Goal: Transaction & Acquisition: Purchase product/service

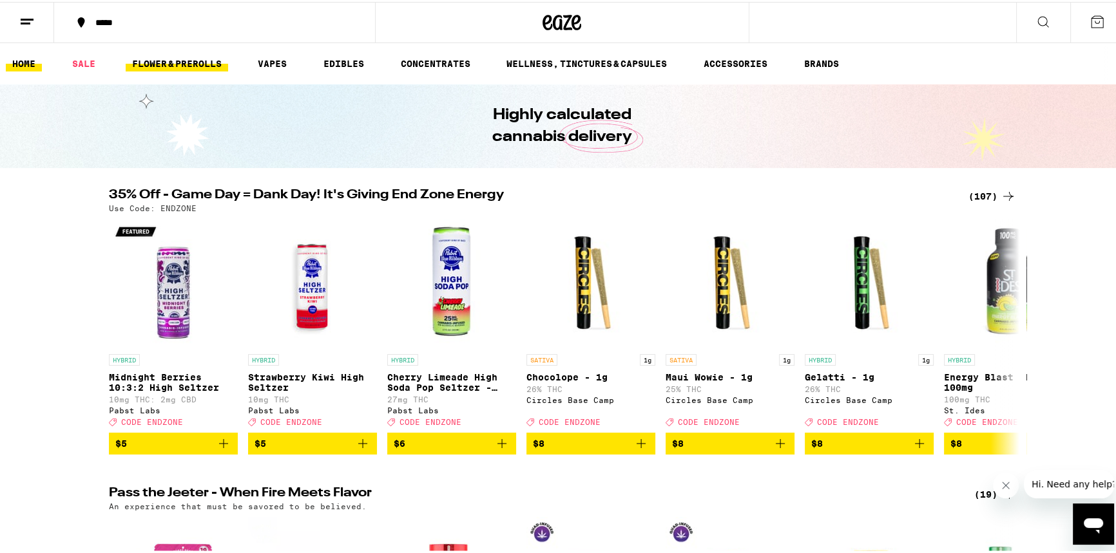
click at [197, 59] on link "FLOWER & PREROLLS" at bounding box center [177, 61] width 102 height 15
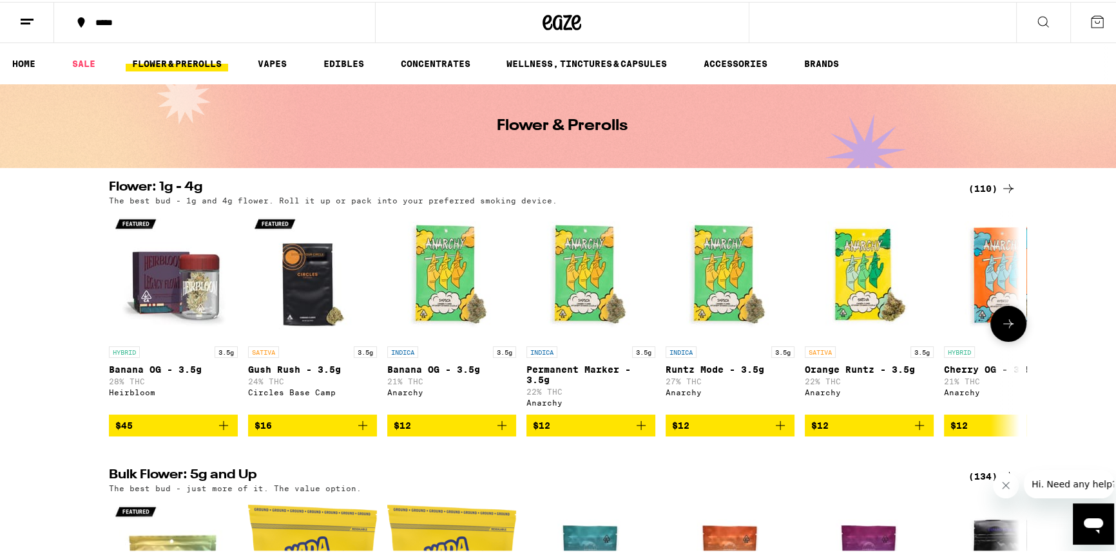
click at [1001, 330] on icon at bounding box center [1008, 321] width 15 height 15
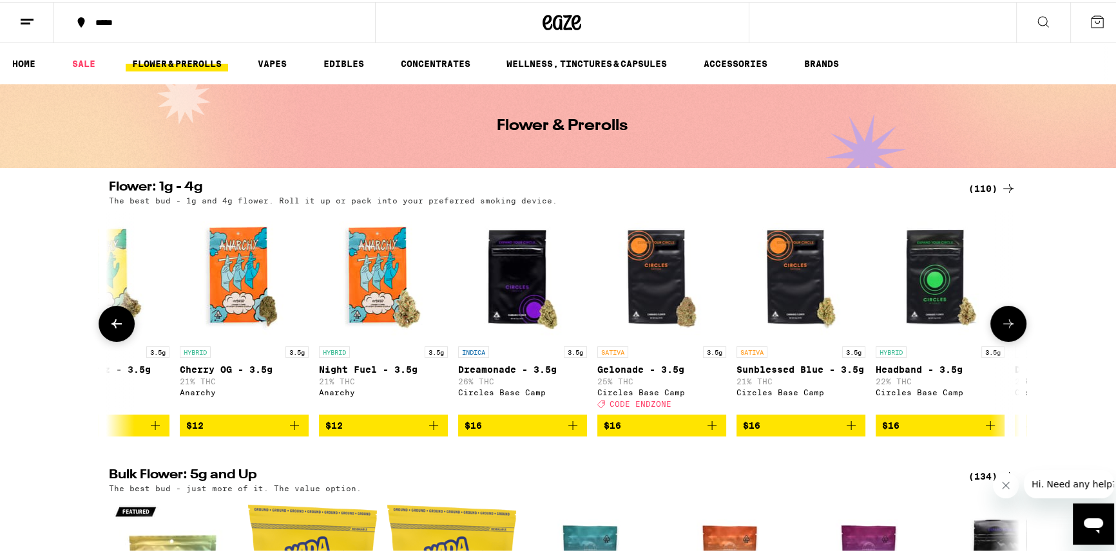
scroll to position [0, 767]
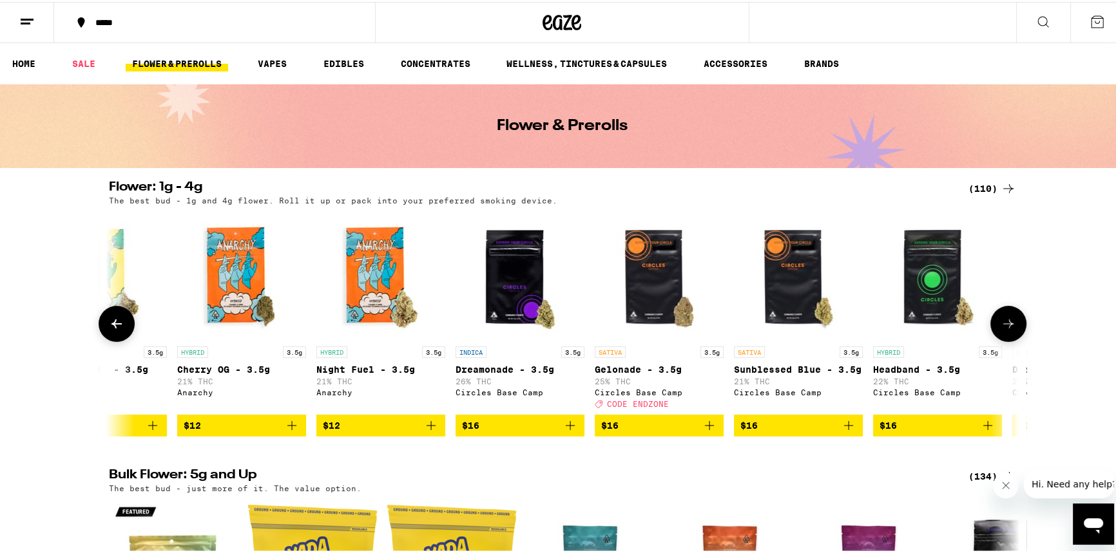
click at [109, 328] on icon at bounding box center [116, 321] width 15 height 15
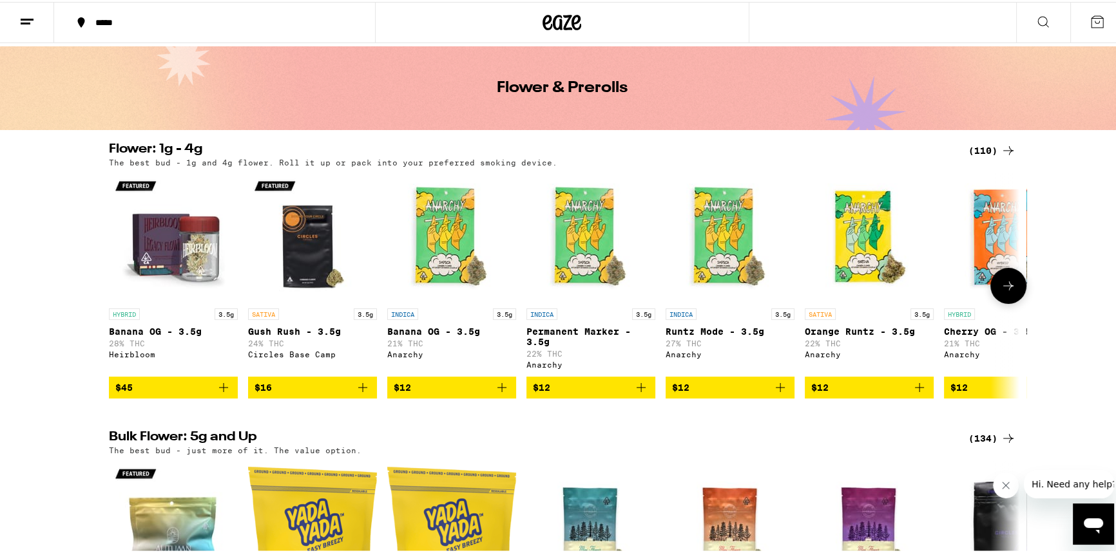
scroll to position [58, 0]
